Goal: Navigation & Orientation: Find specific page/section

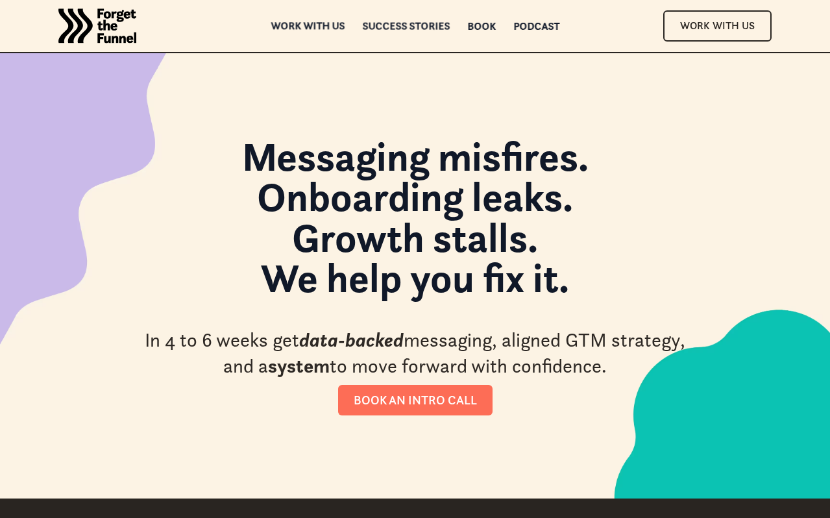
click at [332, 20] on div "ABOUT ABOUT Work with us Work with us Success Stories Success Stories Book Book…" at bounding box center [415, 26] width 830 height 52
click at [324, 28] on div "Work with us" at bounding box center [307, 26] width 74 height 9
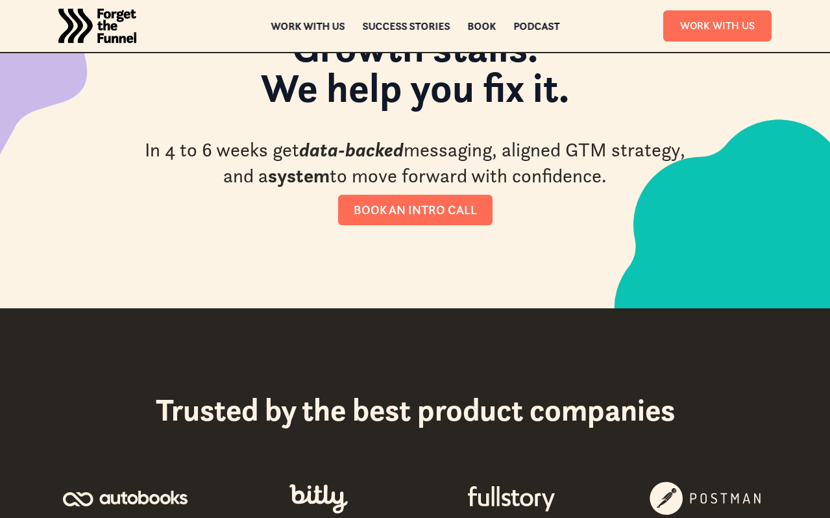
scroll to position [232, 0]
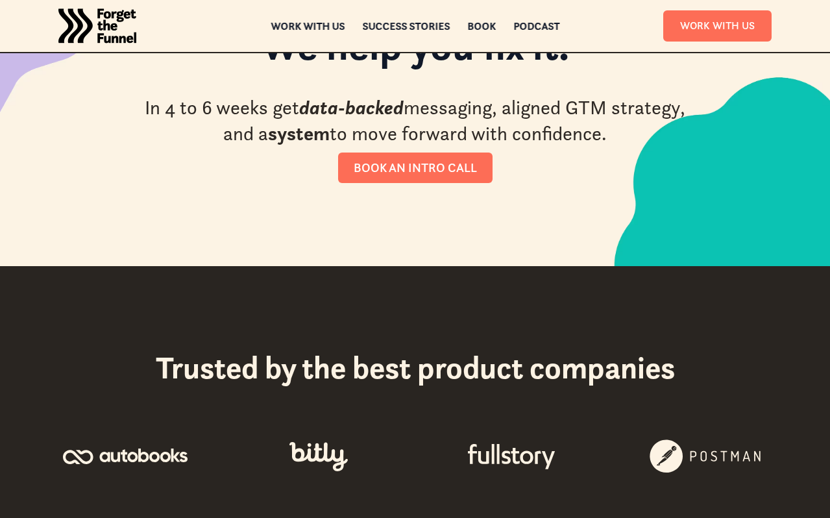
click at [110, 17] on img "home" at bounding box center [97, 26] width 78 height 52
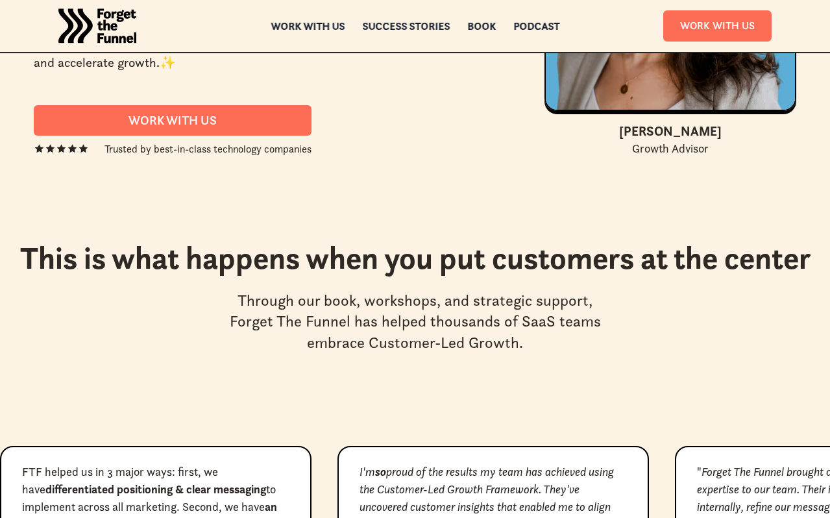
scroll to position [5938, 0]
